Goal: Information Seeking & Learning: Learn about a topic

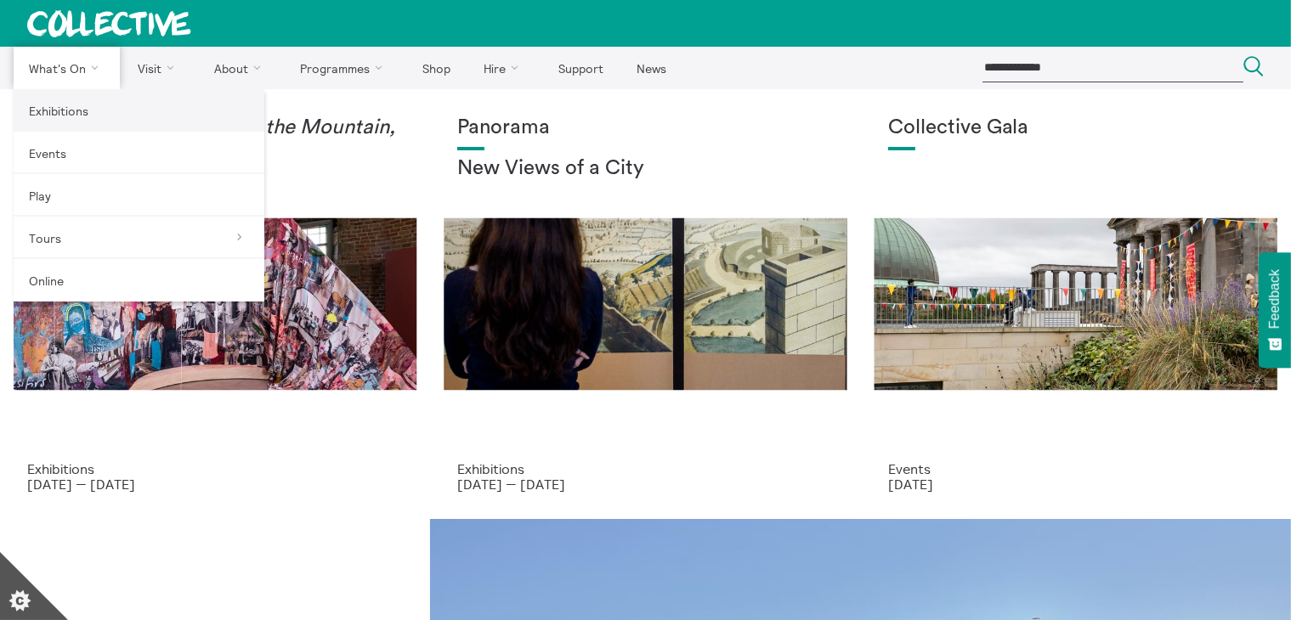
click at [48, 105] on link "Exhibitions" at bounding box center [139, 110] width 251 height 42
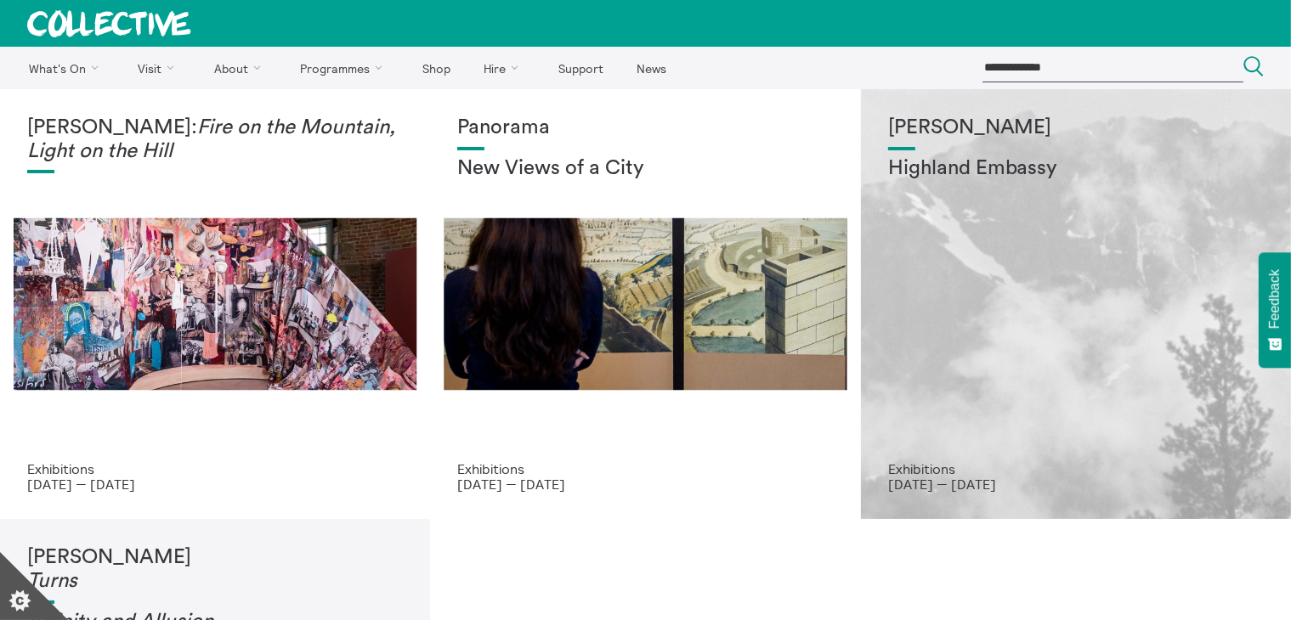
click at [1032, 278] on div "Shen Xin Highland Embassy" at bounding box center [1076, 288] width 376 height 345
